Goal: Transaction & Acquisition: Purchase product/service

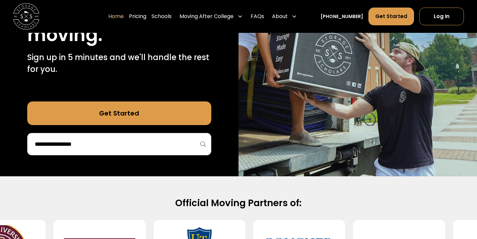
scroll to position [167, 0]
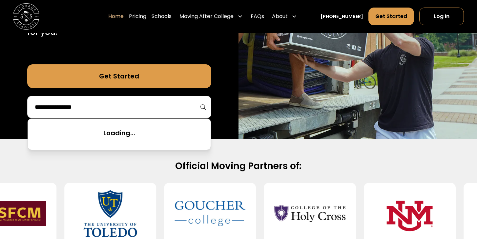
click at [114, 111] on input "search" at bounding box center [119, 106] width 170 height 11
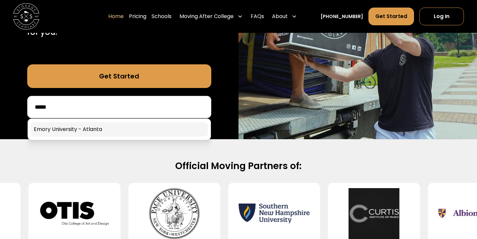
type input "*****"
click at [95, 132] on link at bounding box center [118, 129] width 177 height 14
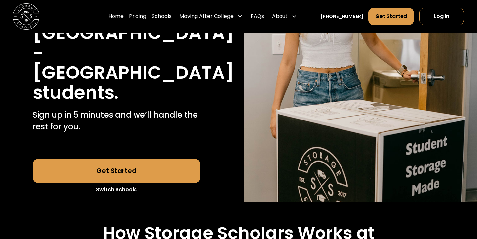
scroll to position [147, 0]
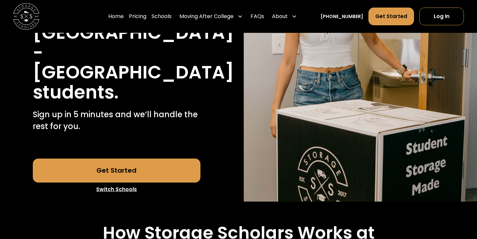
click at [120, 158] on link "Get Started" at bounding box center [117, 170] width 168 height 24
